Goal: Understand process/instructions

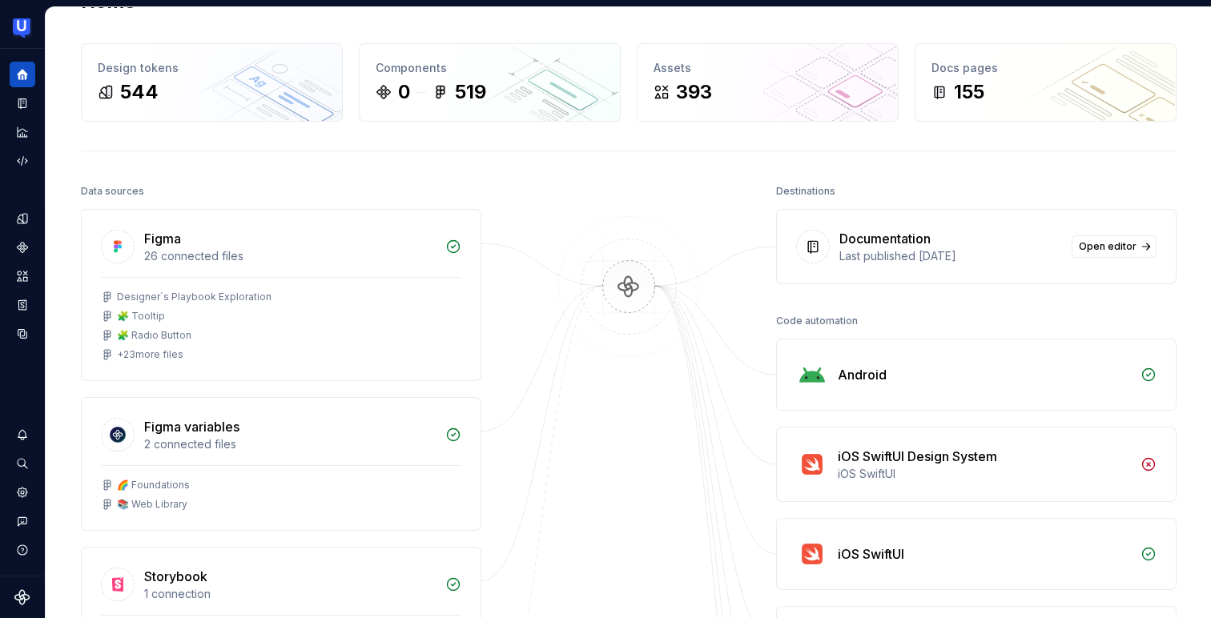
scroll to position [50, 0]
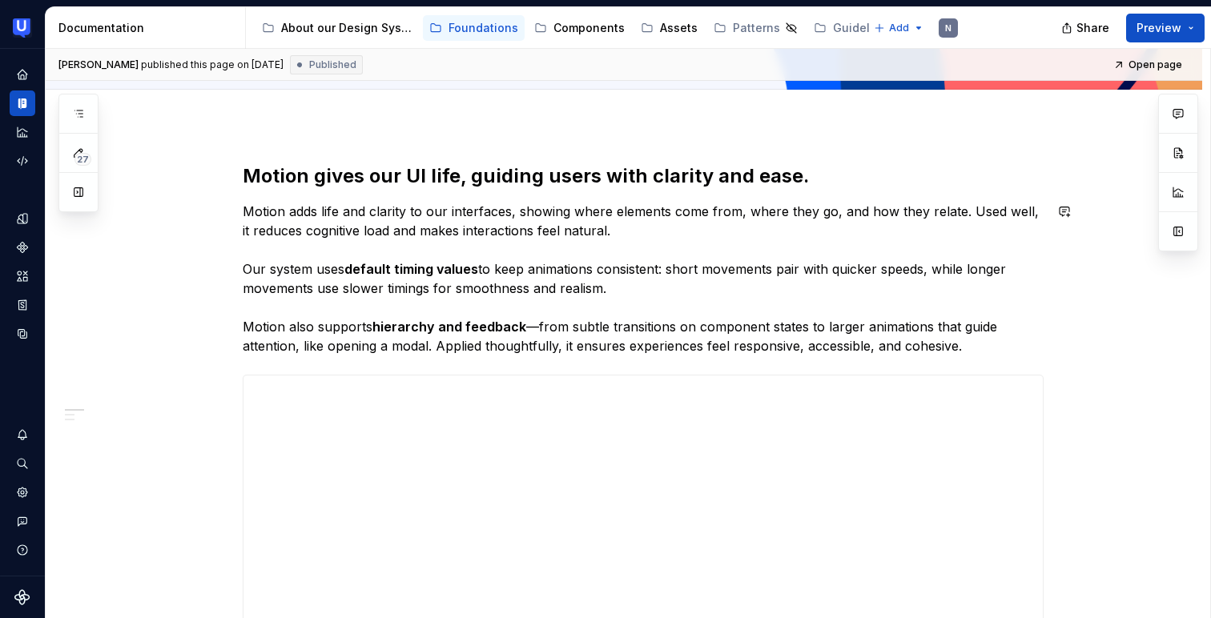
scroll to position [160, 0]
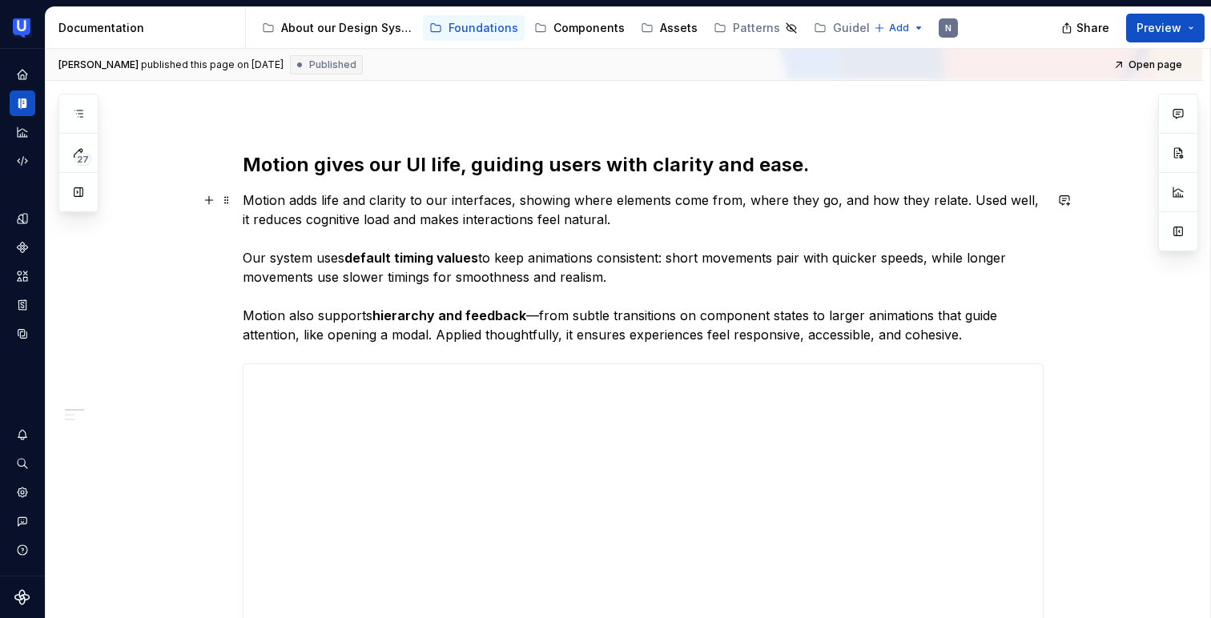
type textarea "*"
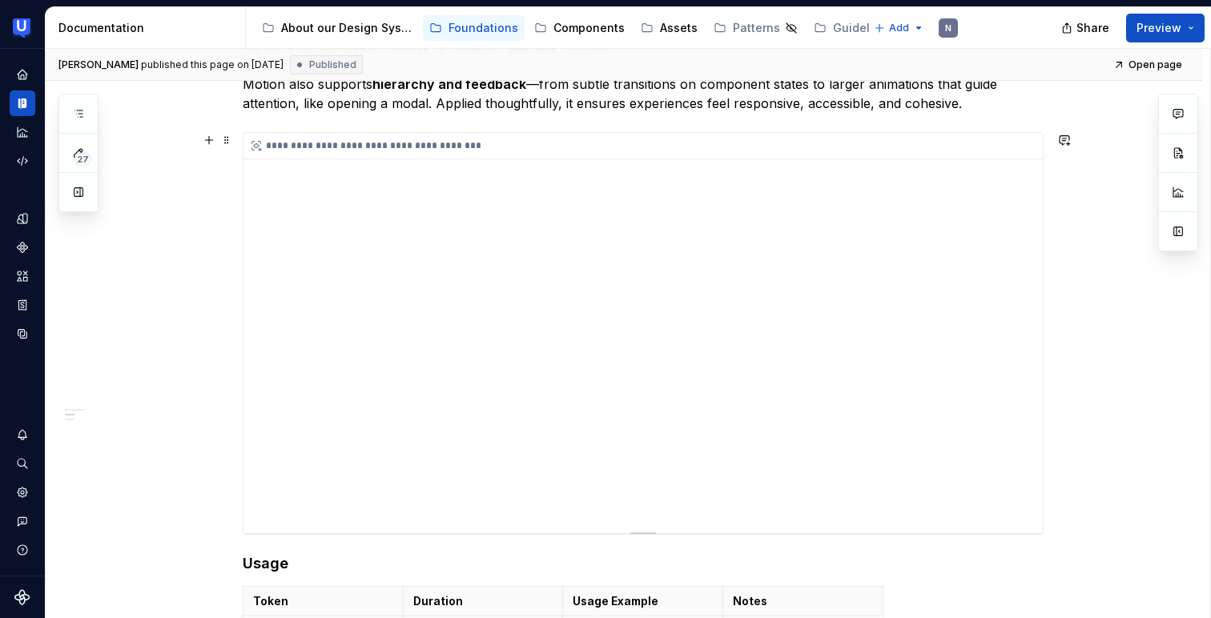
scroll to position [376, 0]
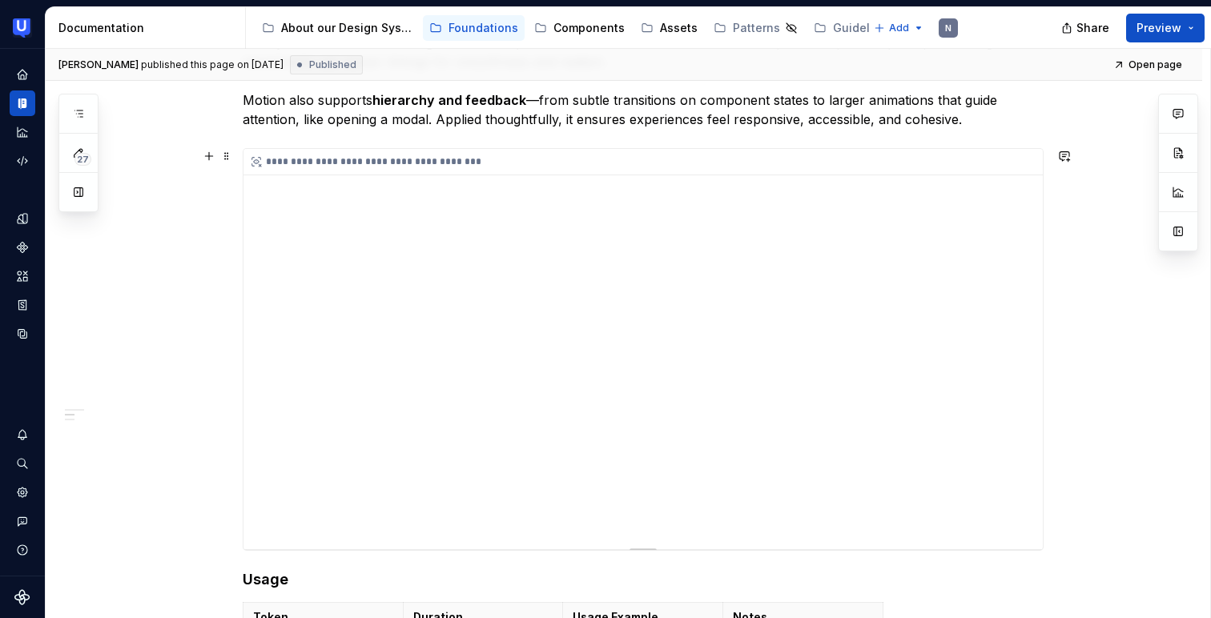
click at [260, 157] on icon at bounding box center [256, 161] width 13 height 13
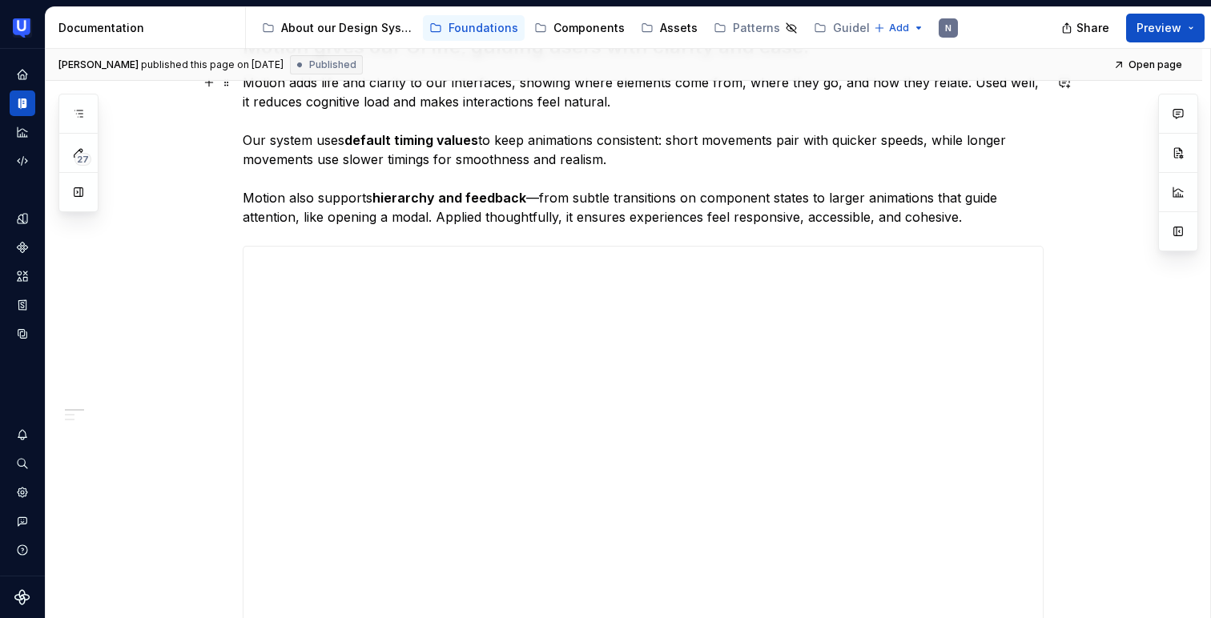
scroll to position [281, 0]
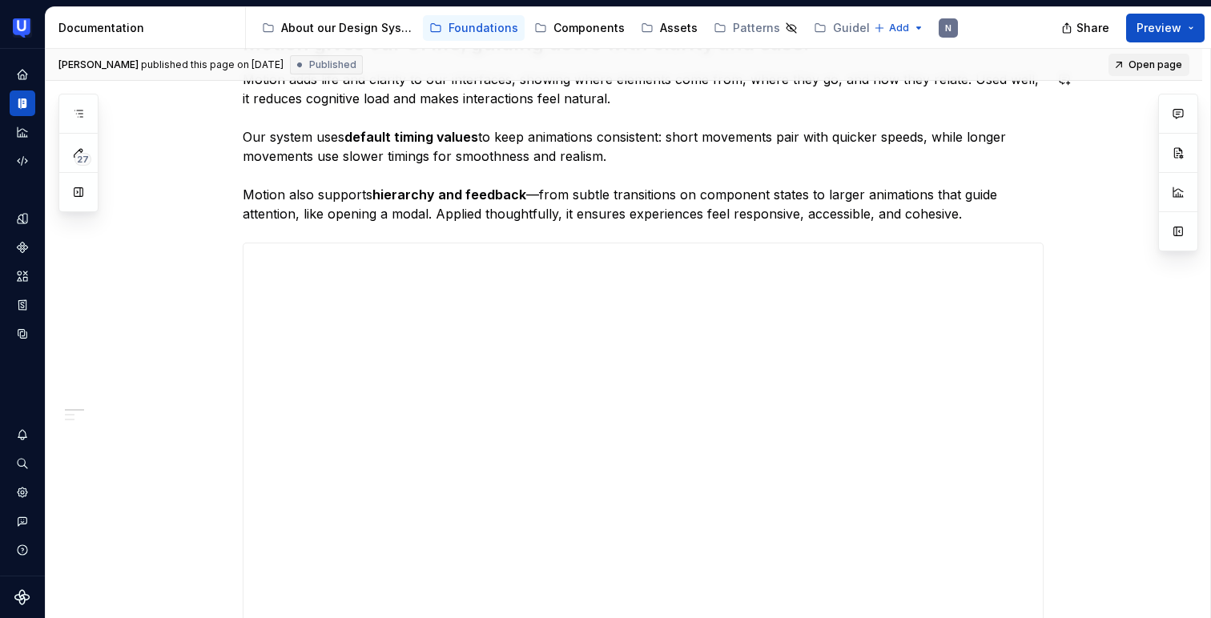
click at [1170, 66] on span "Open page" at bounding box center [1156, 64] width 54 height 13
type textarea "*"
